Goal: Navigation & Orientation: Understand site structure

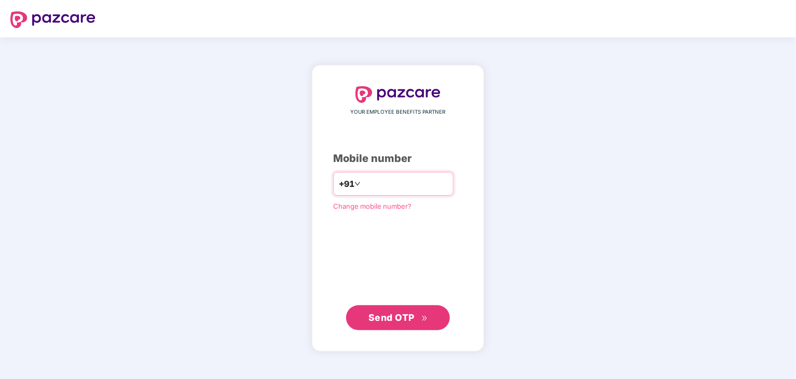
type input "**********"
click at [399, 310] on span "Send OTP" at bounding box center [399, 317] width 60 height 15
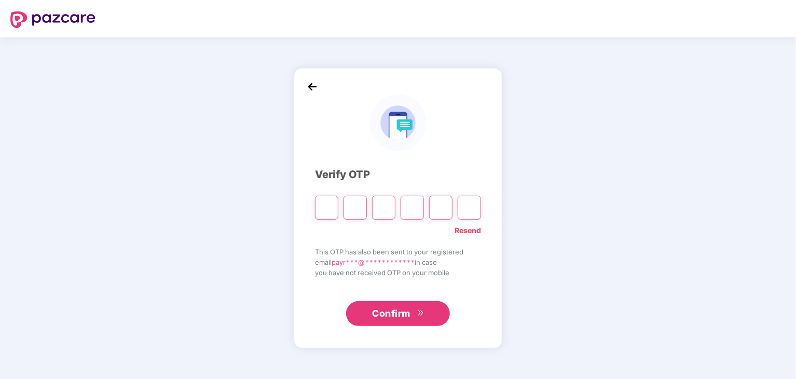
type input "*"
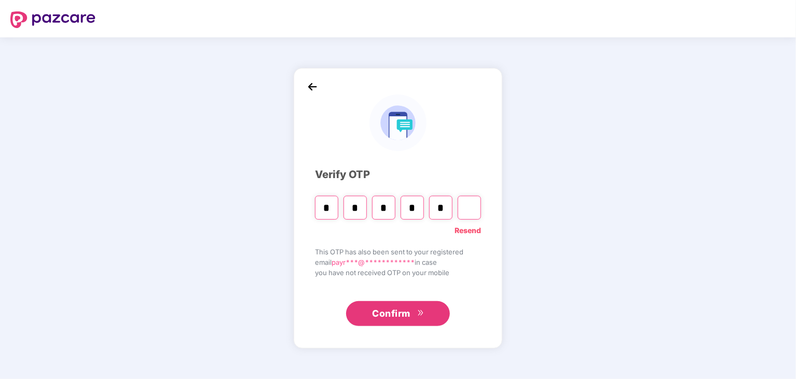
type input "*"
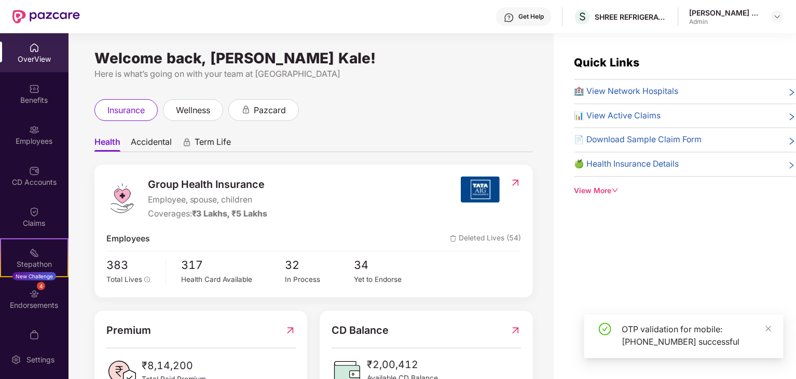
click at [432, 373] on span "Available CD Balance" at bounding box center [402, 378] width 71 height 11
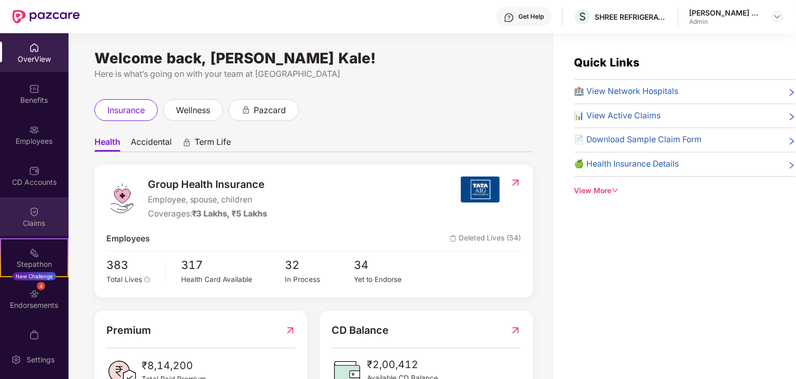
click at [13, 211] on div "Claims" at bounding box center [34, 216] width 69 height 39
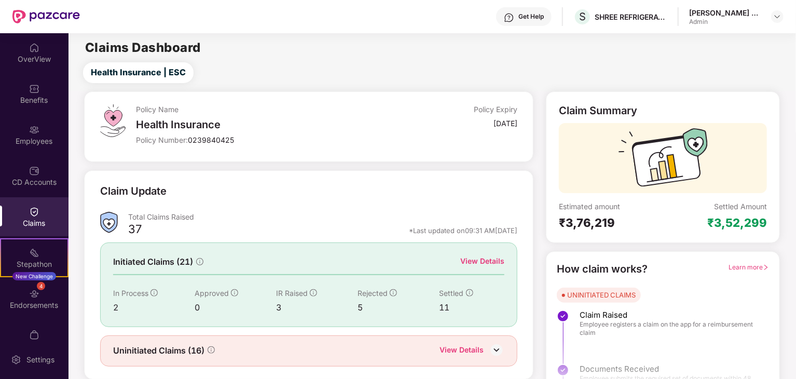
click at [48, 155] on div "OverView Benefits Employees CD Accounts Claims Stepathon New Challenge 4 Endors…" at bounding box center [34, 186] width 69 height 307
click at [43, 162] on div "CD Accounts" at bounding box center [34, 175] width 69 height 39
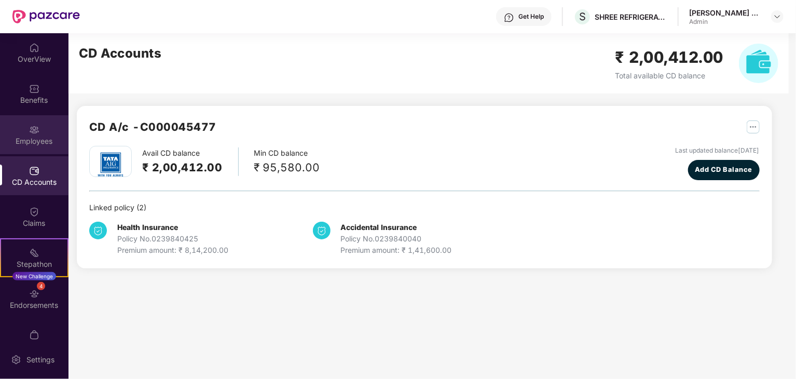
click at [44, 125] on div "Employees" at bounding box center [34, 134] width 69 height 39
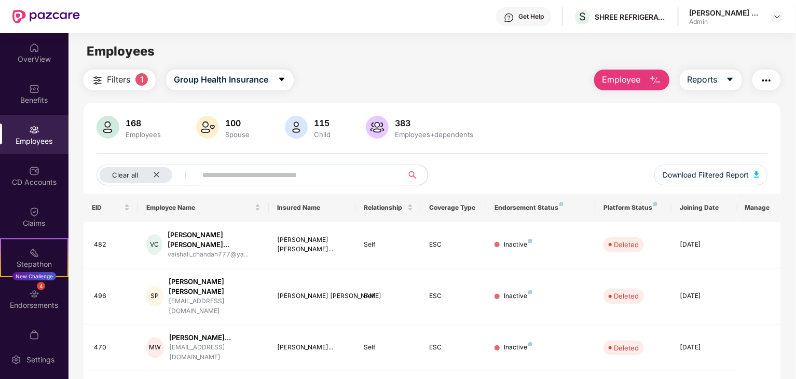
click at [44, 125] on div "Employees" at bounding box center [34, 134] width 69 height 39
click at [37, 103] on div "Benefits" at bounding box center [34, 100] width 69 height 10
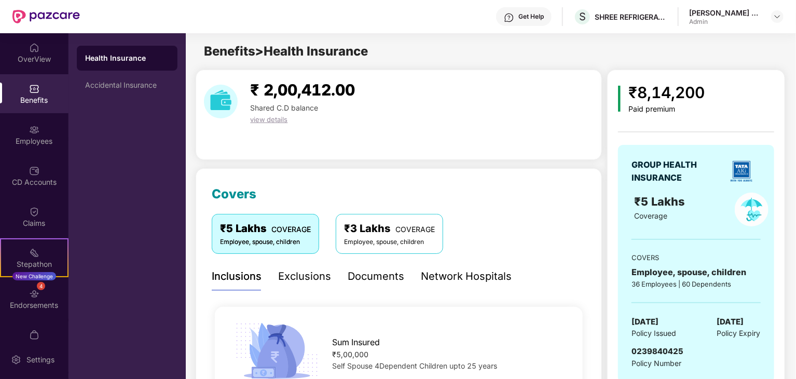
scroll to position [21, 0]
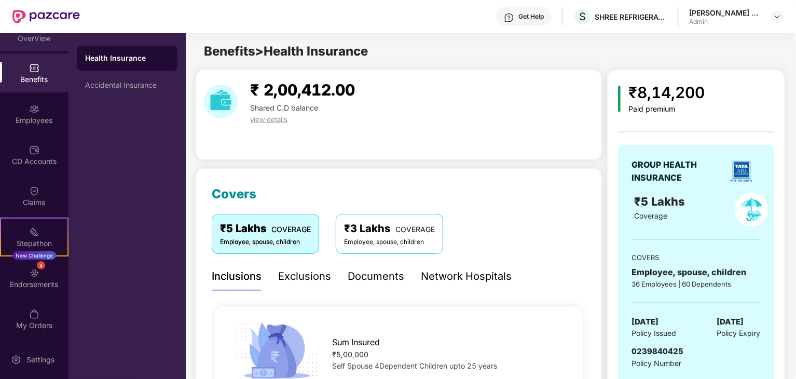
click at [31, 40] on div "OverView" at bounding box center [34, 38] width 69 height 10
